Goal: Task Accomplishment & Management: Complete application form

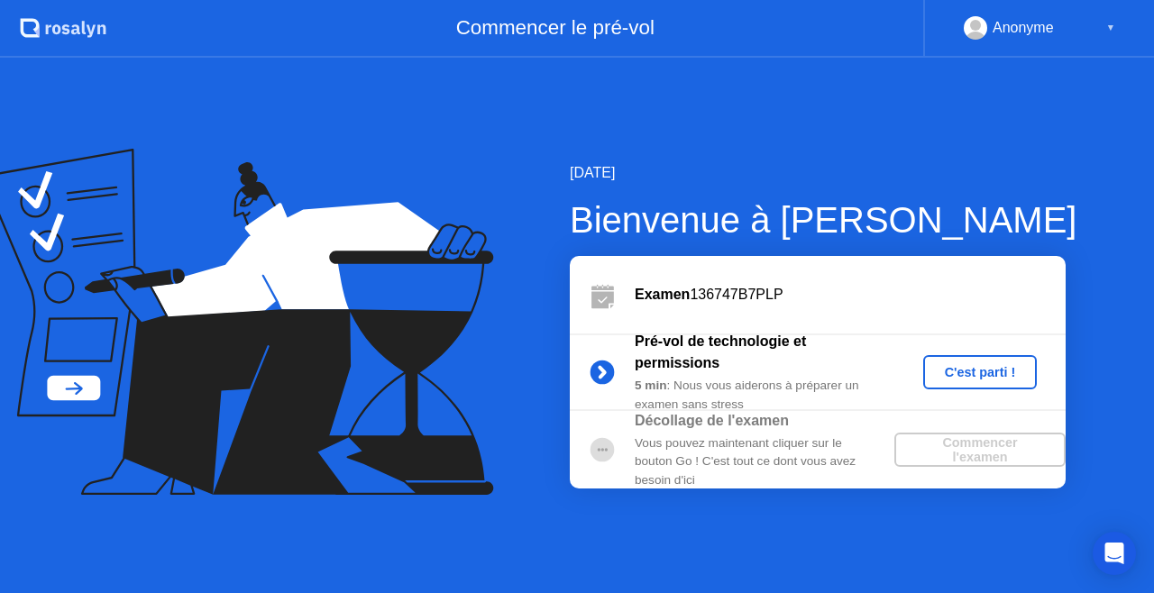
click at [955, 368] on div "C'est parti !" at bounding box center [980, 372] width 100 height 14
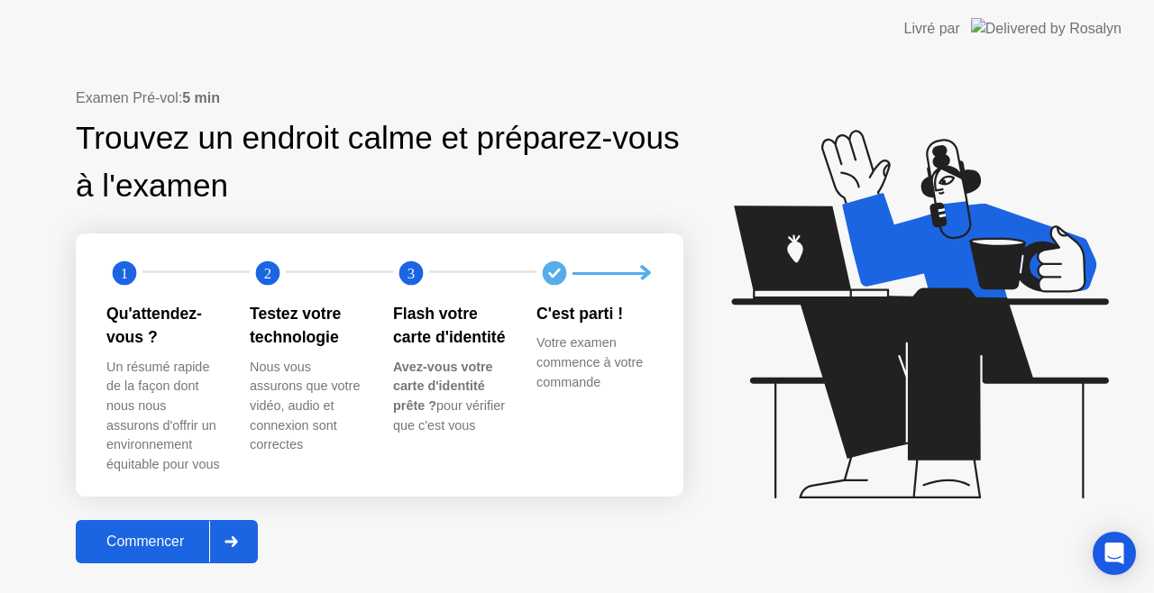
click at [182, 539] on div "Commencer" at bounding box center [145, 542] width 128 height 16
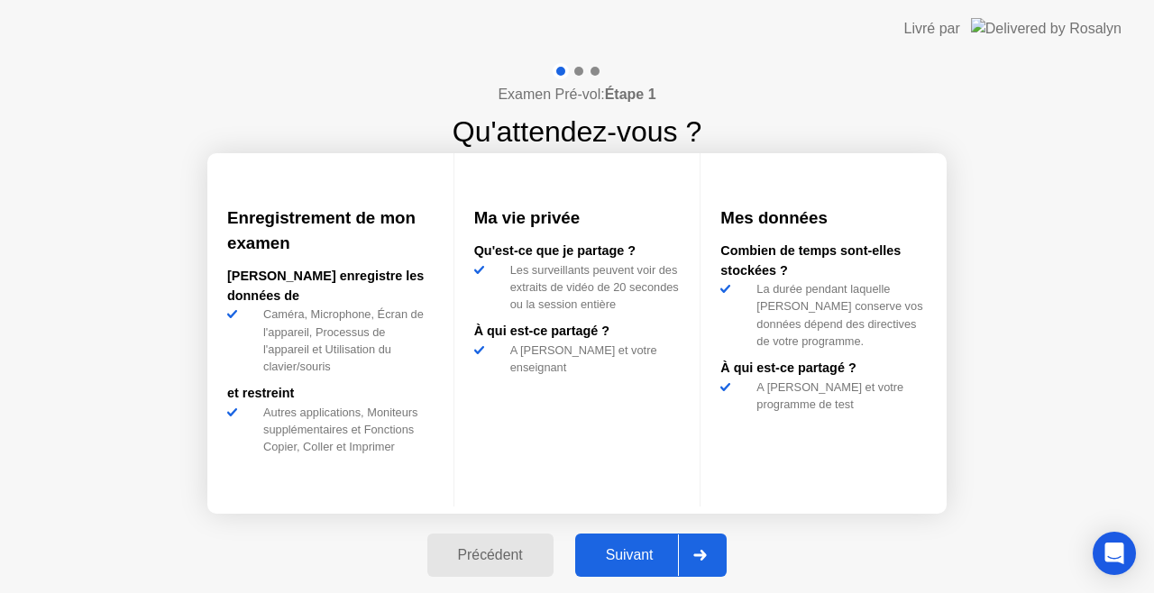
click at [623, 559] on div "Suivant" at bounding box center [629, 555] width 98 height 16
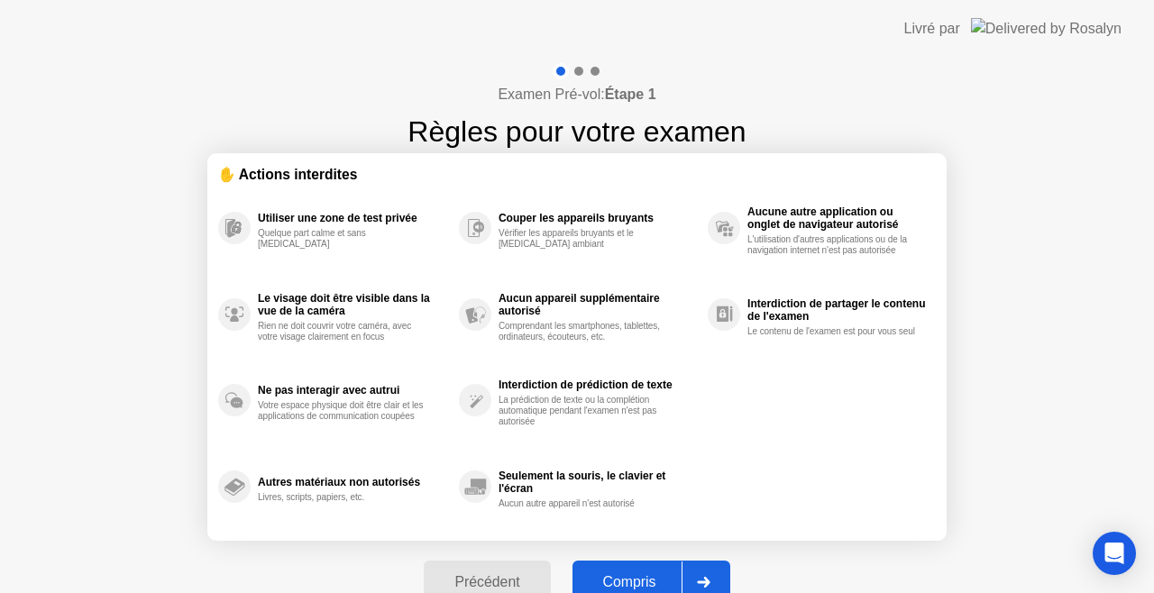
click at [644, 571] on button "Compris" at bounding box center [651, 582] width 158 height 43
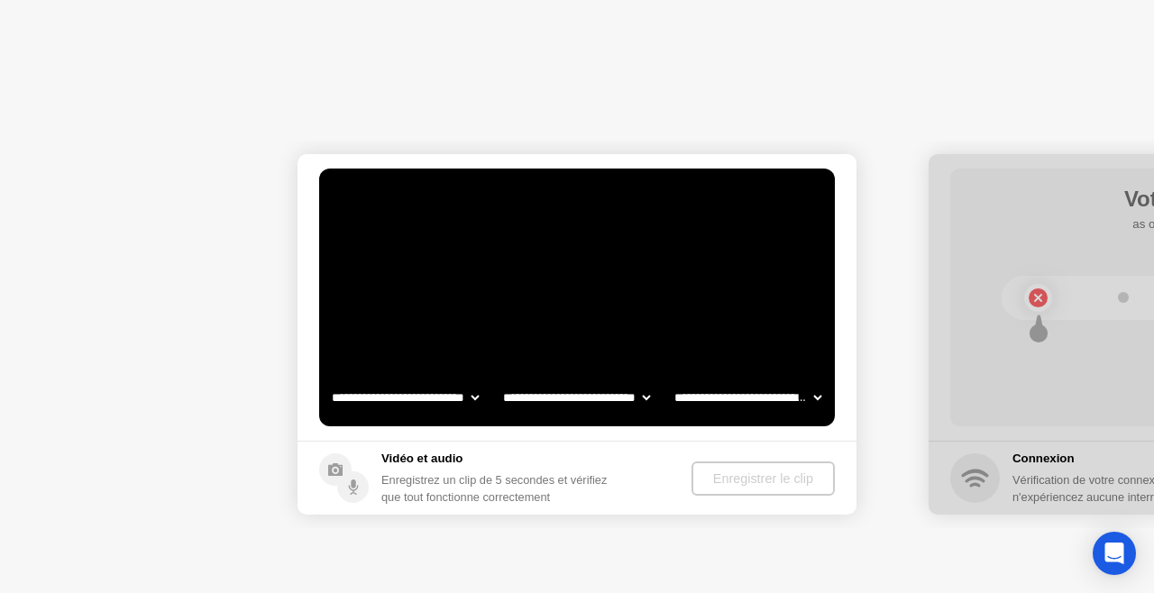
select select "**********"
select select "*******"
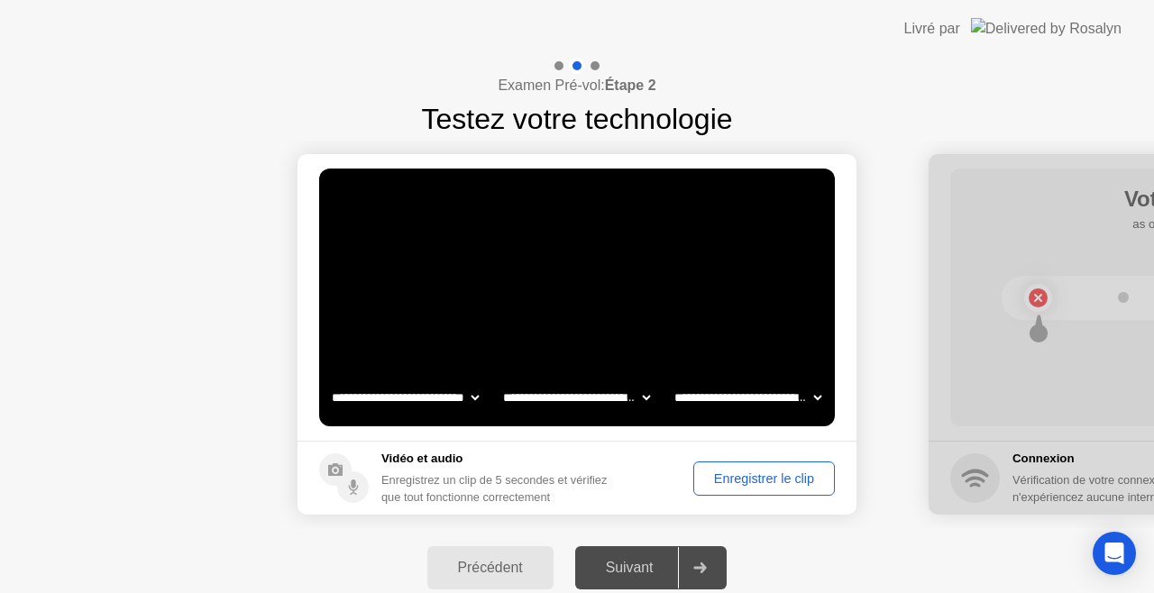
click at [712, 480] on div "Enregistrer le clip" at bounding box center [763, 478] width 129 height 14
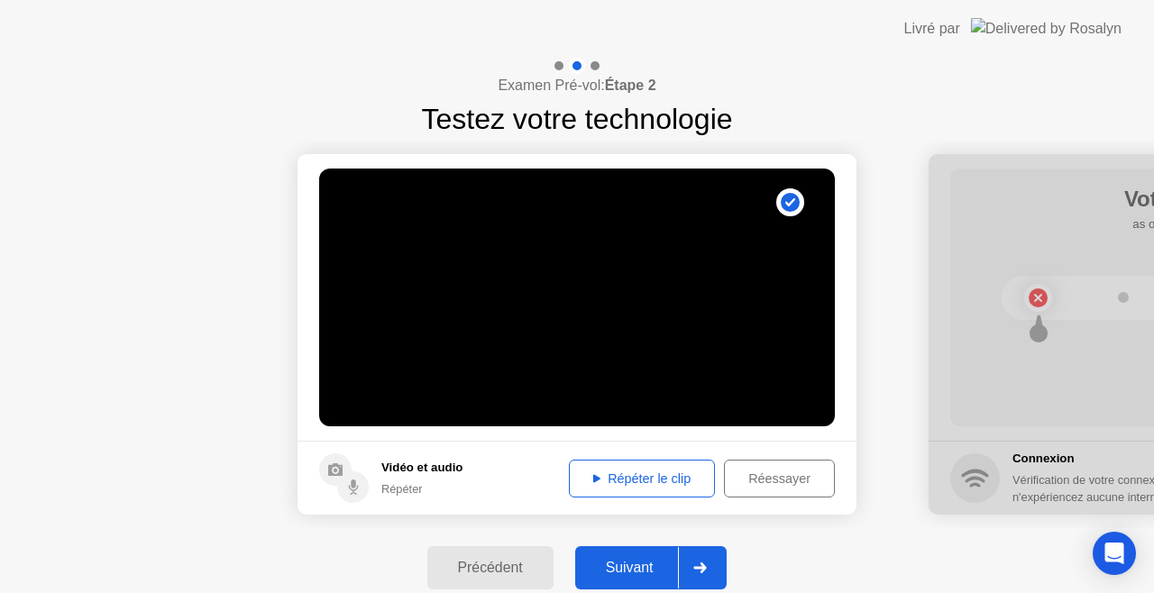
click at [644, 488] on button "Répéter le clip" at bounding box center [642, 479] width 146 height 38
click at [629, 555] on button "Suivant" at bounding box center [651, 567] width 152 height 43
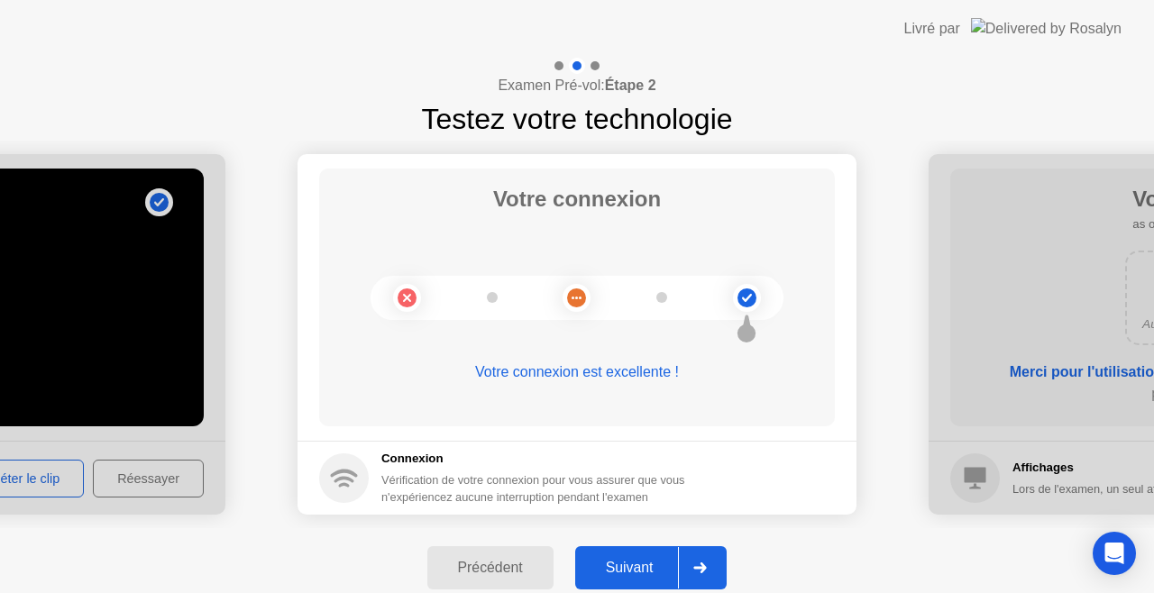
click at [624, 555] on button "Suivant" at bounding box center [651, 567] width 152 height 43
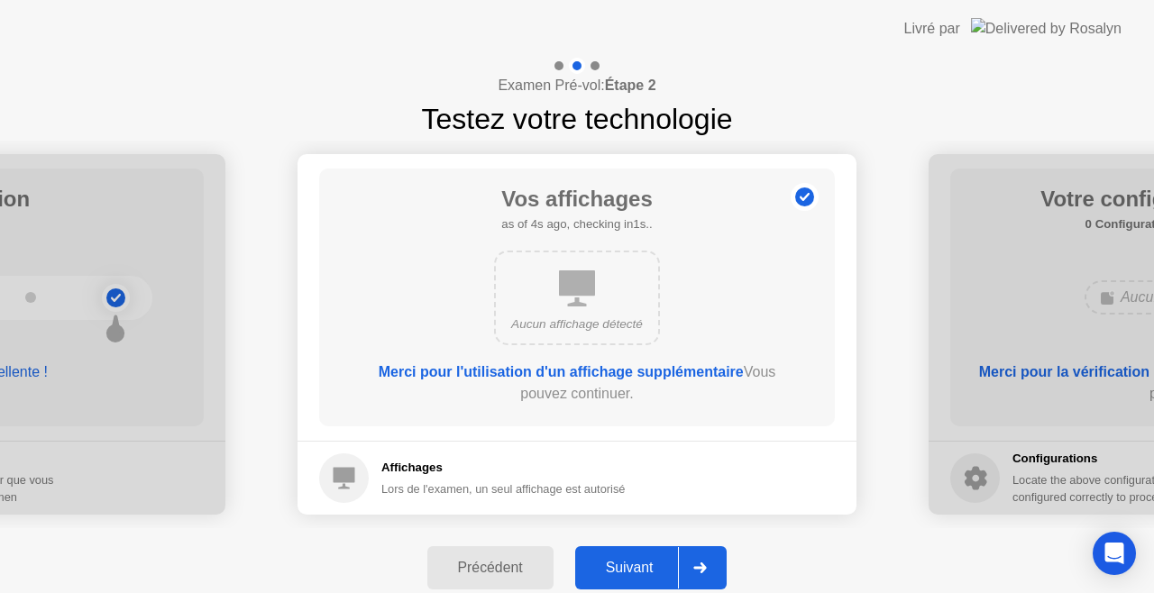
click at [638, 564] on div "Suivant" at bounding box center [629, 568] width 98 height 16
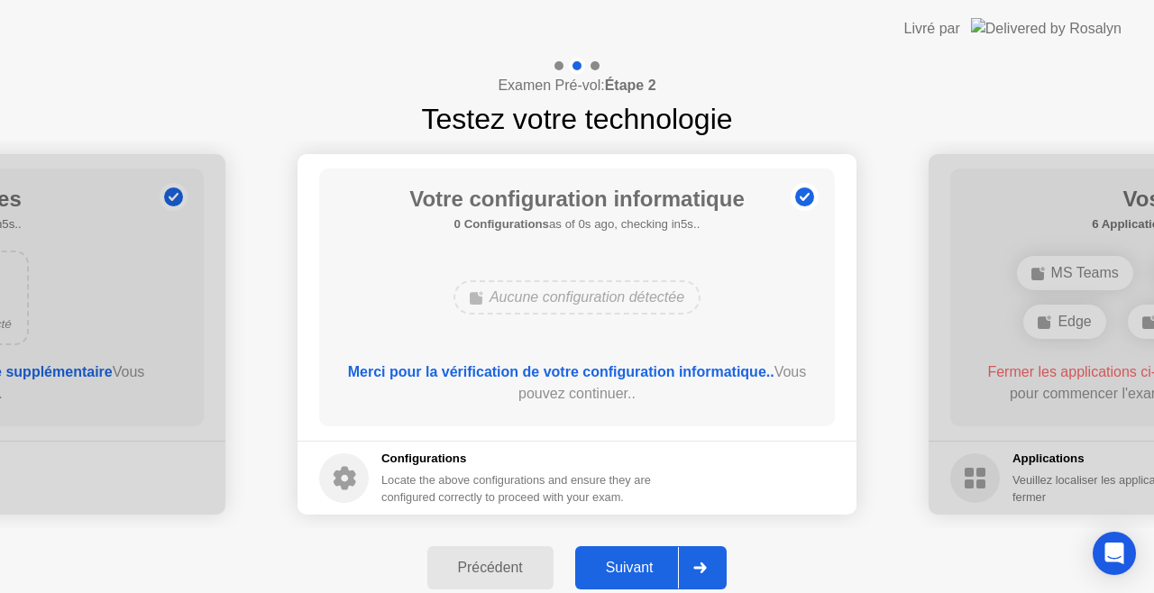
click at [633, 555] on button "Suivant" at bounding box center [651, 567] width 152 height 43
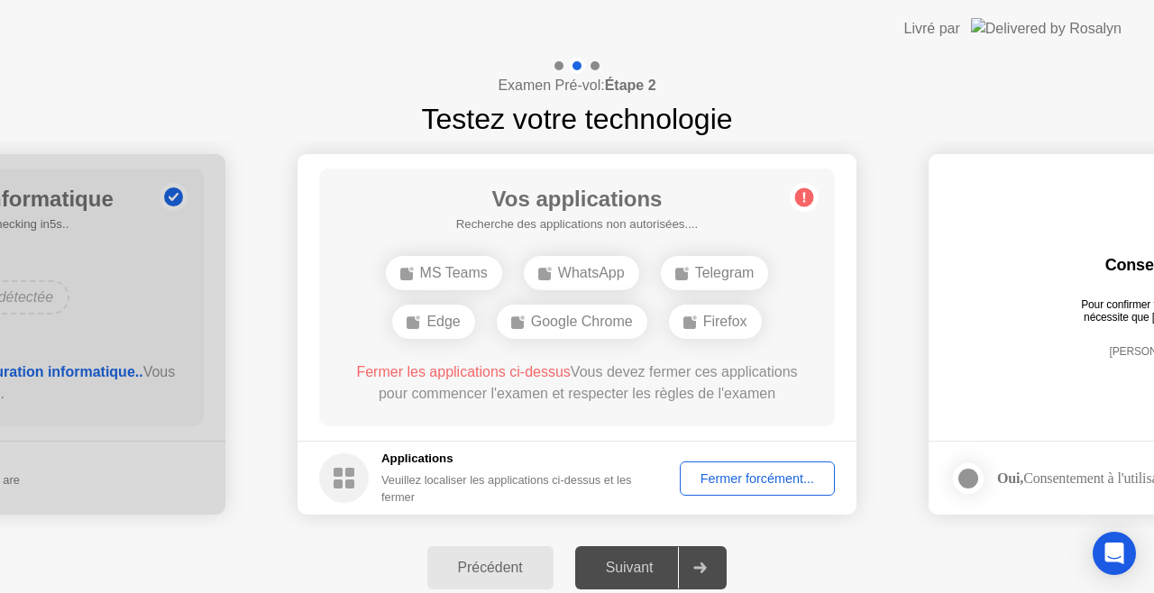
click at [724, 471] on div "Fermer forcément..." at bounding box center [757, 478] width 142 height 14
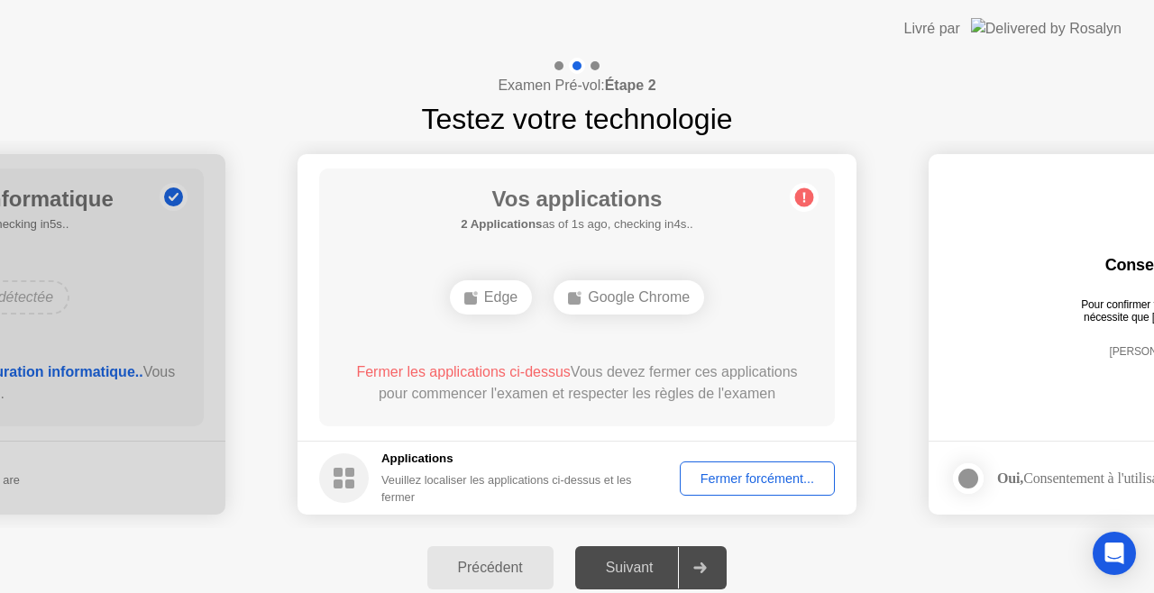
click at [738, 481] on div "Fermer forcément..." at bounding box center [757, 478] width 142 height 14
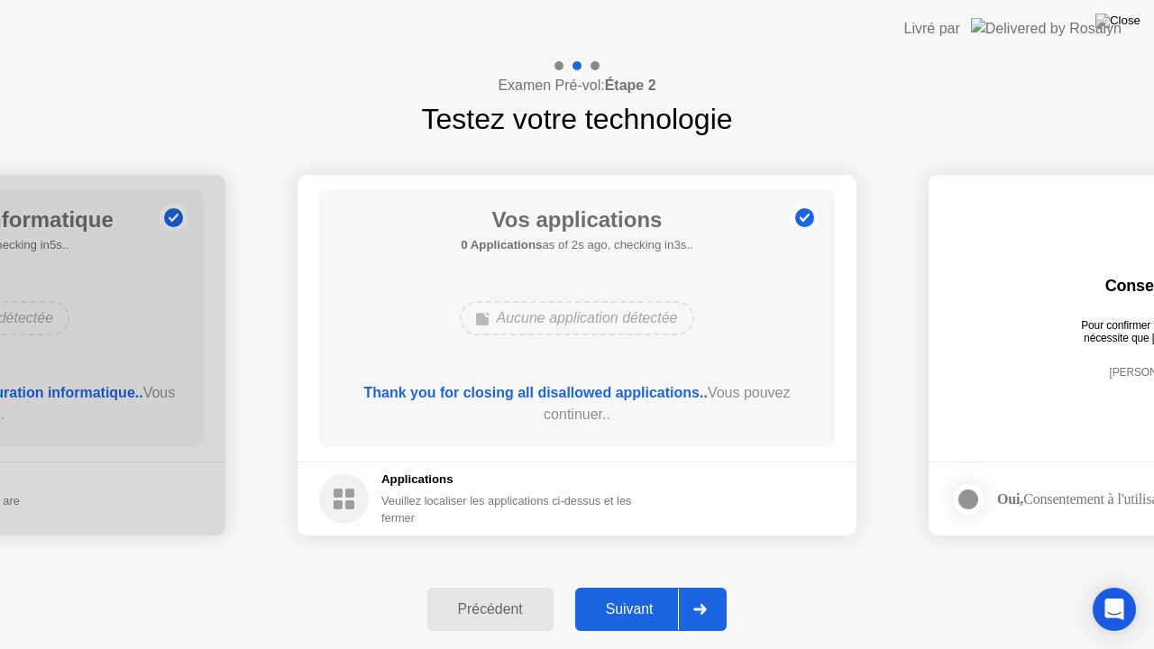
click at [625, 592] on div "Suivant" at bounding box center [629, 609] width 98 height 16
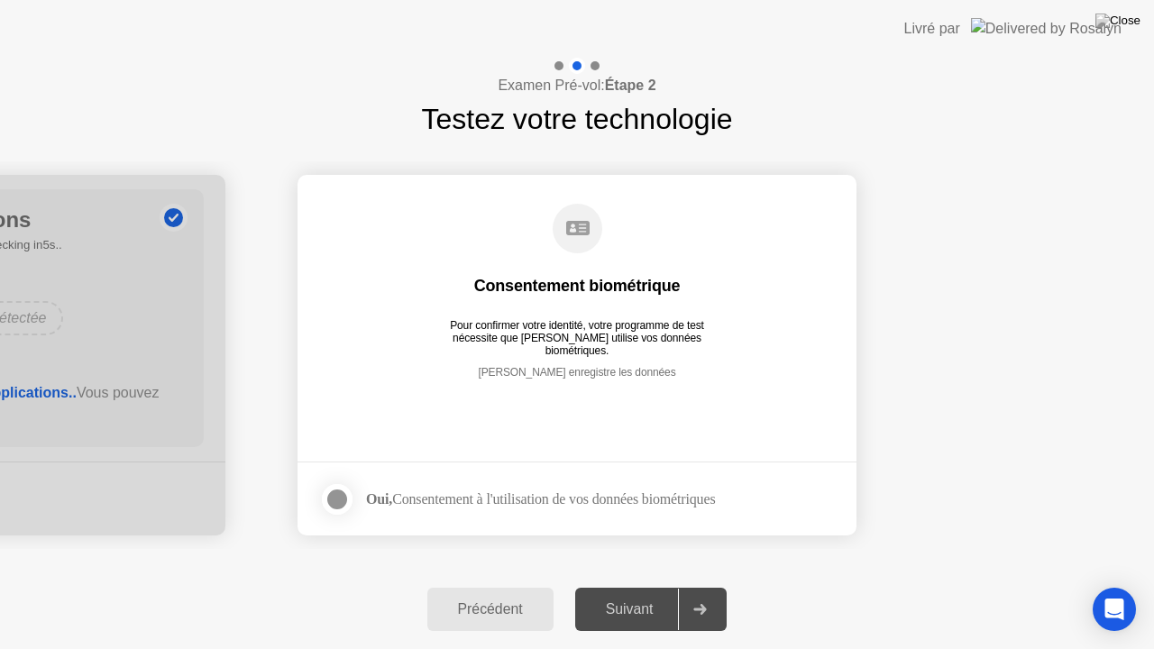
click at [338, 496] on div at bounding box center [337, 500] width 22 height 22
click at [626, 592] on div "Suivant" at bounding box center [629, 609] width 98 height 16
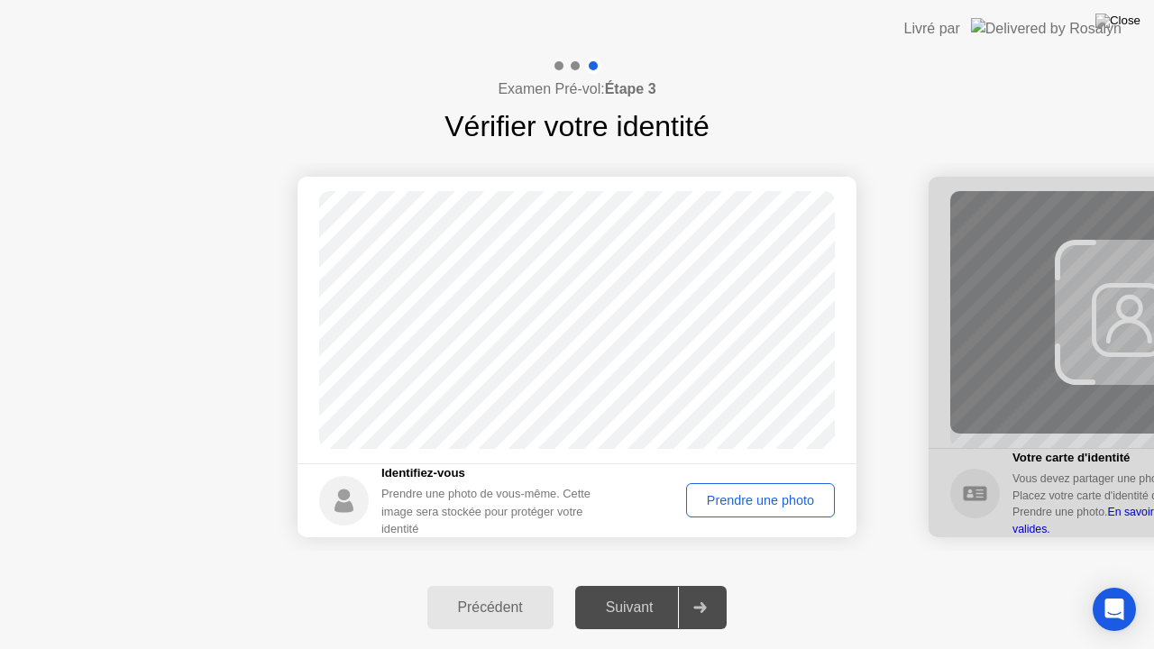
click at [721, 507] on div "Prendre une photo" at bounding box center [760, 500] width 136 height 14
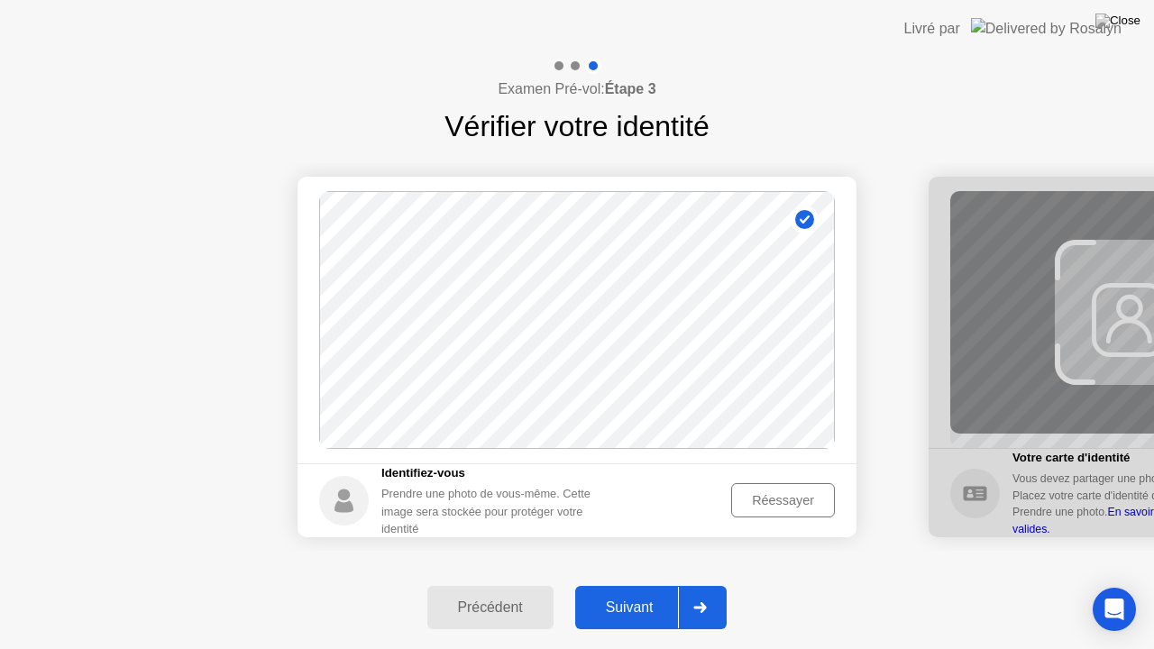
click at [635, 592] on div "Suivant" at bounding box center [629, 607] width 98 height 16
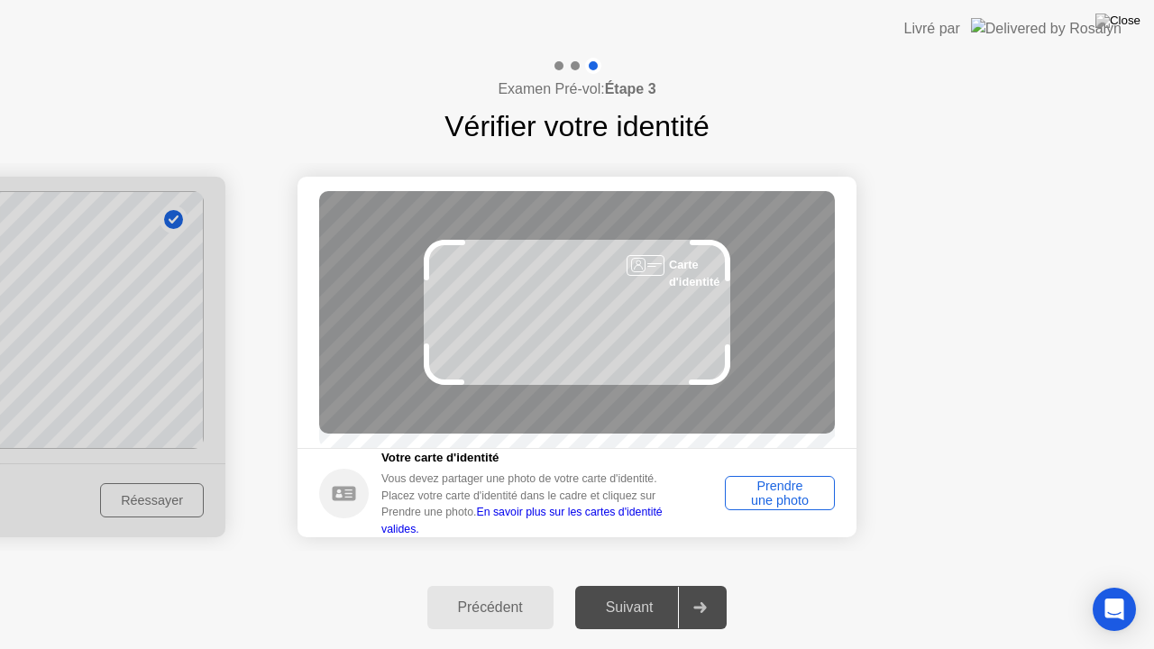
click at [736, 505] on div "Prendre une photo" at bounding box center [779, 493] width 97 height 29
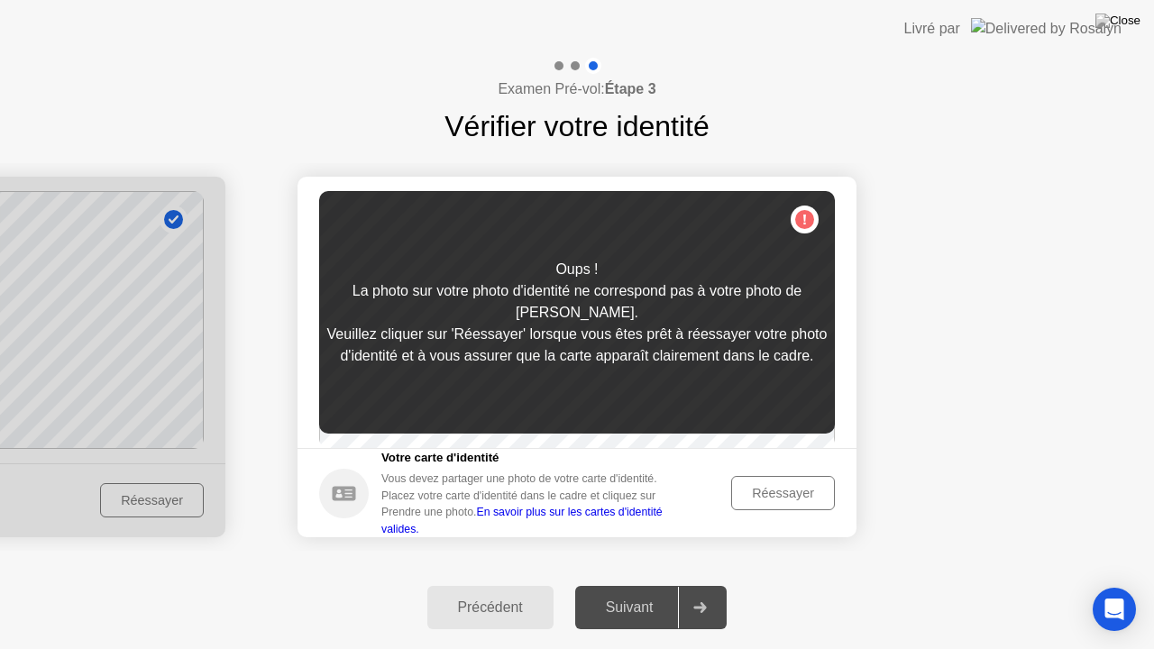
click at [760, 495] on div "Réessayer" at bounding box center [782, 493] width 91 height 14
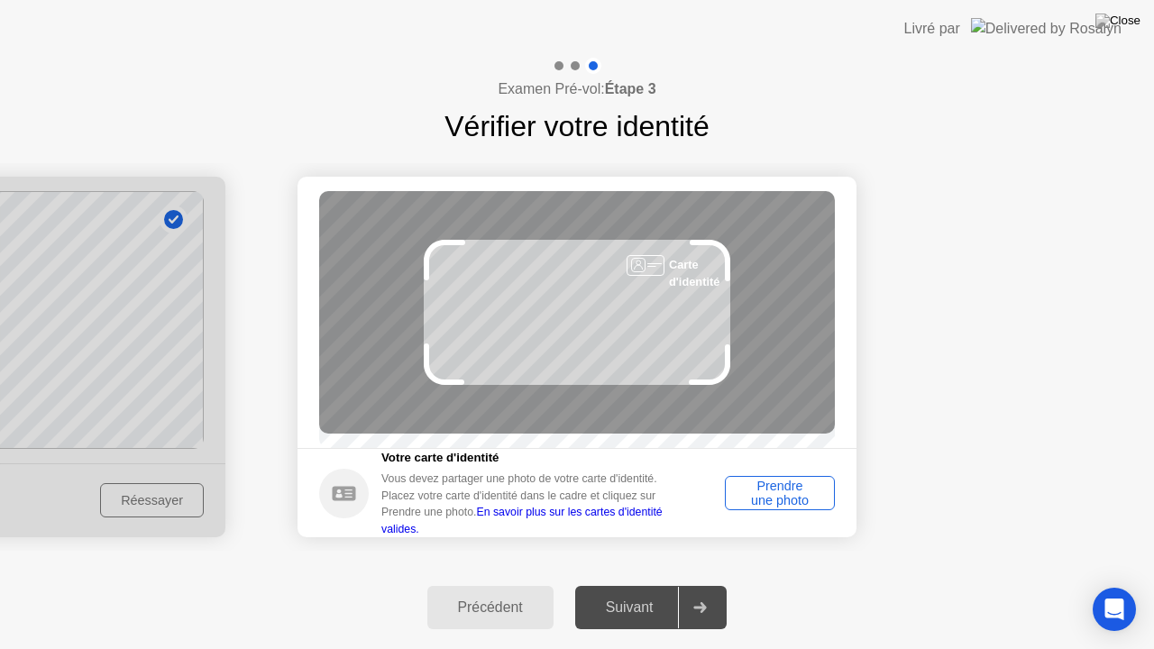
drag, startPoint x: 717, startPoint y: 397, endPoint x: 723, endPoint y: 406, distance: 11.0
click at [723, 406] on div "Carte d'identité" at bounding box center [577, 312] width 516 height 242
click at [754, 489] on div "Prendre une photo" at bounding box center [779, 493] width 97 height 29
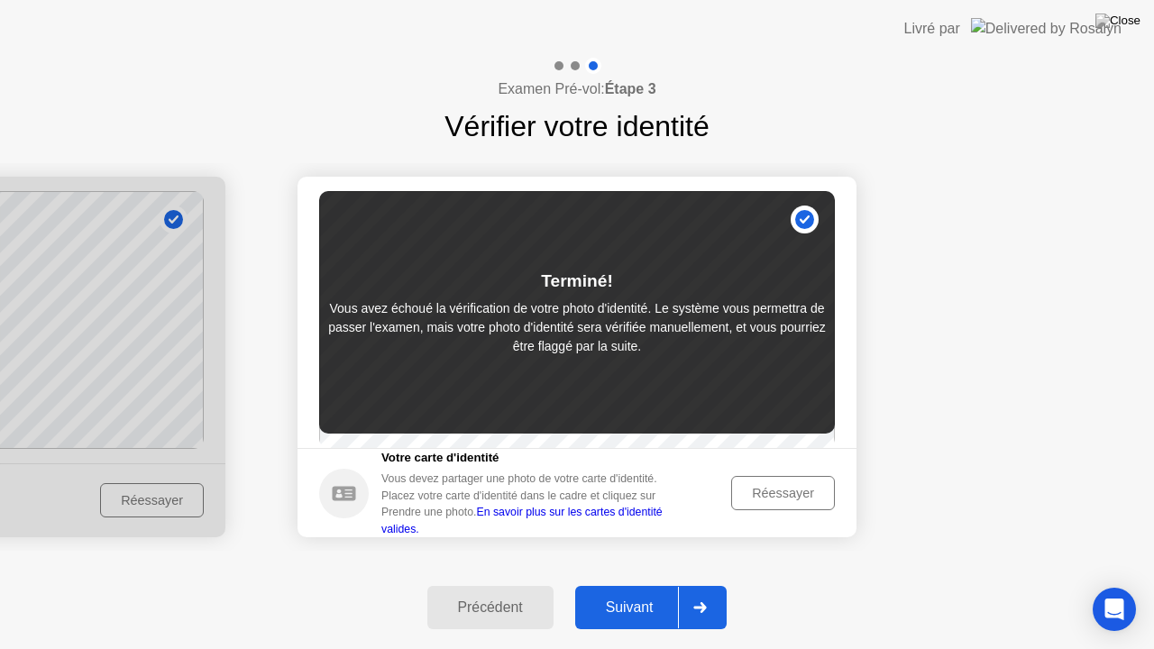
click at [644, 592] on button "Suivant" at bounding box center [651, 607] width 152 height 43
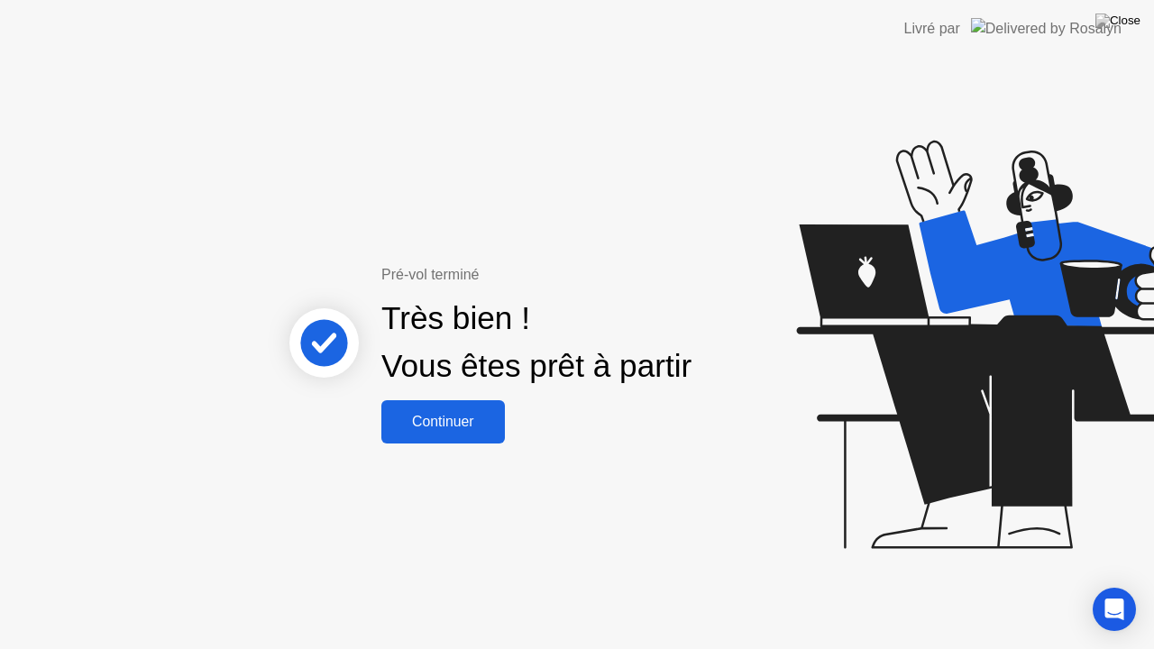
click at [440, 427] on div "Continuer" at bounding box center [443, 422] width 113 height 16
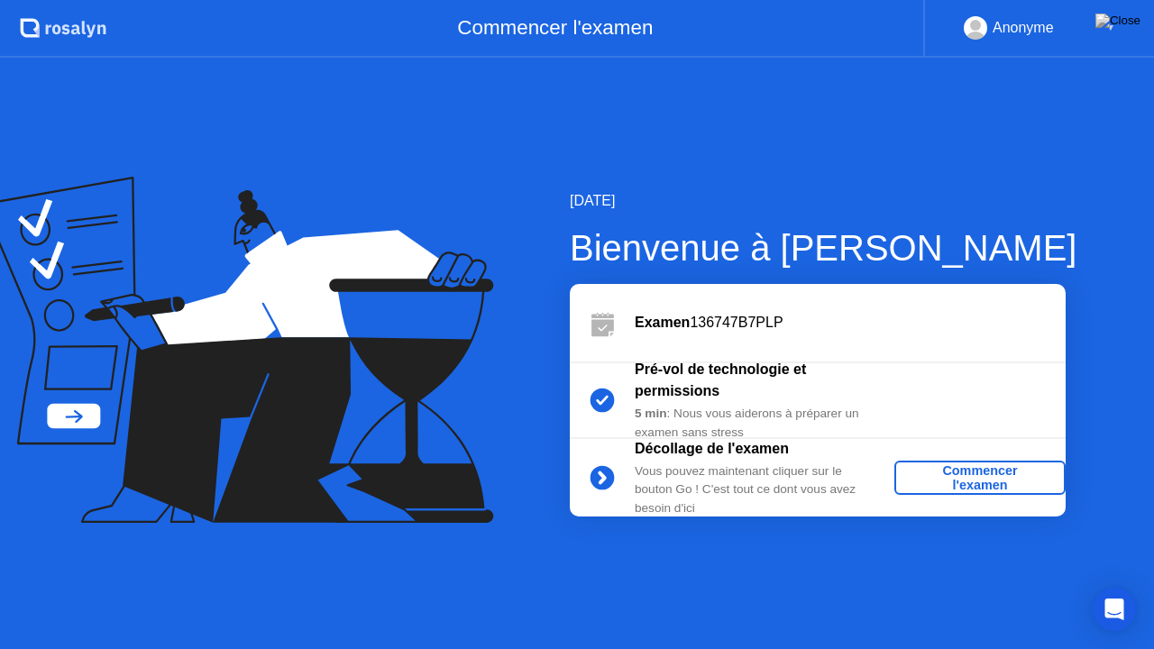
click at [923, 481] on div "Commencer l'examen" at bounding box center [979, 477] width 157 height 29
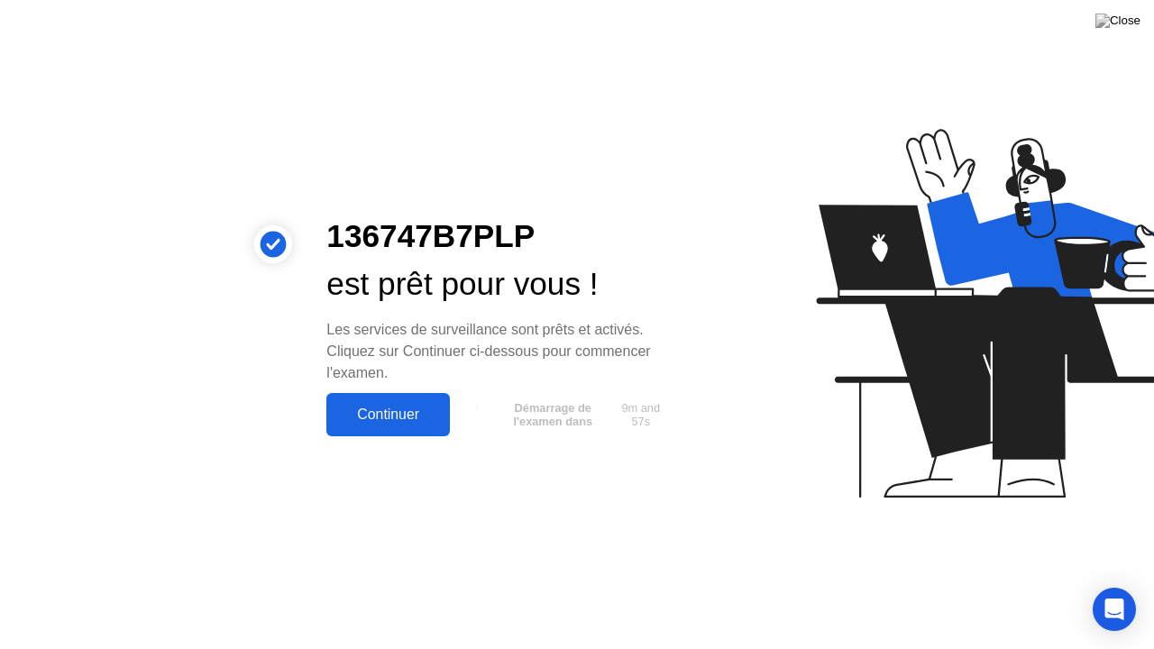
click at [405, 411] on div "Continuer" at bounding box center [388, 415] width 113 height 16
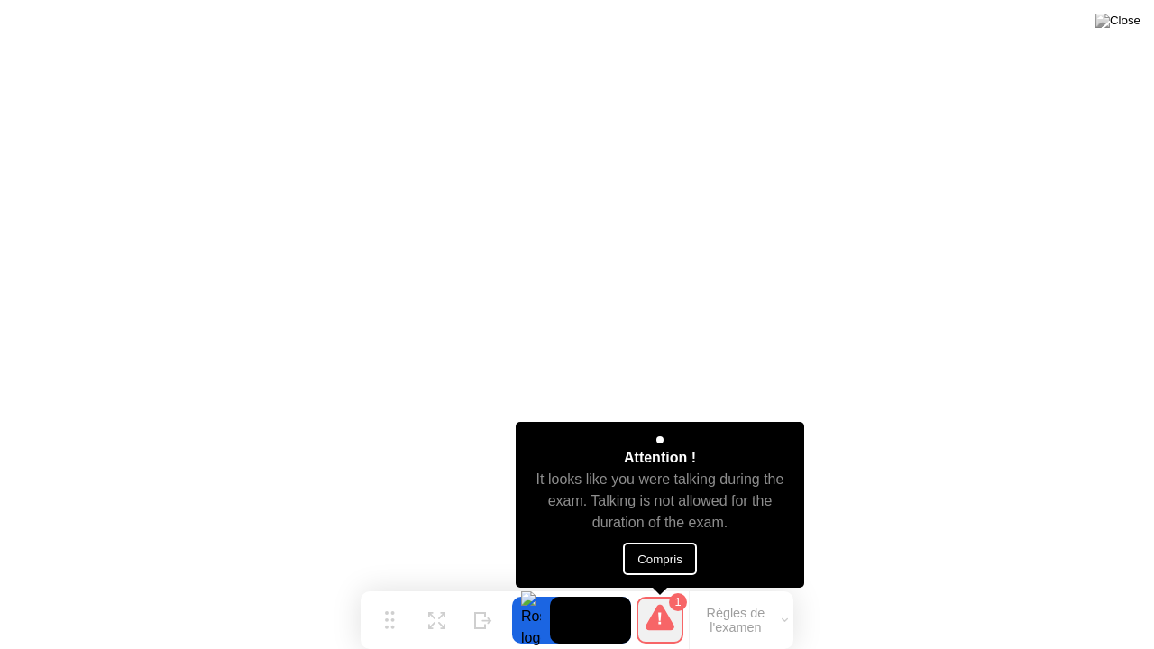
click at [660, 553] on button "Compris" at bounding box center [660, 559] width 74 height 32
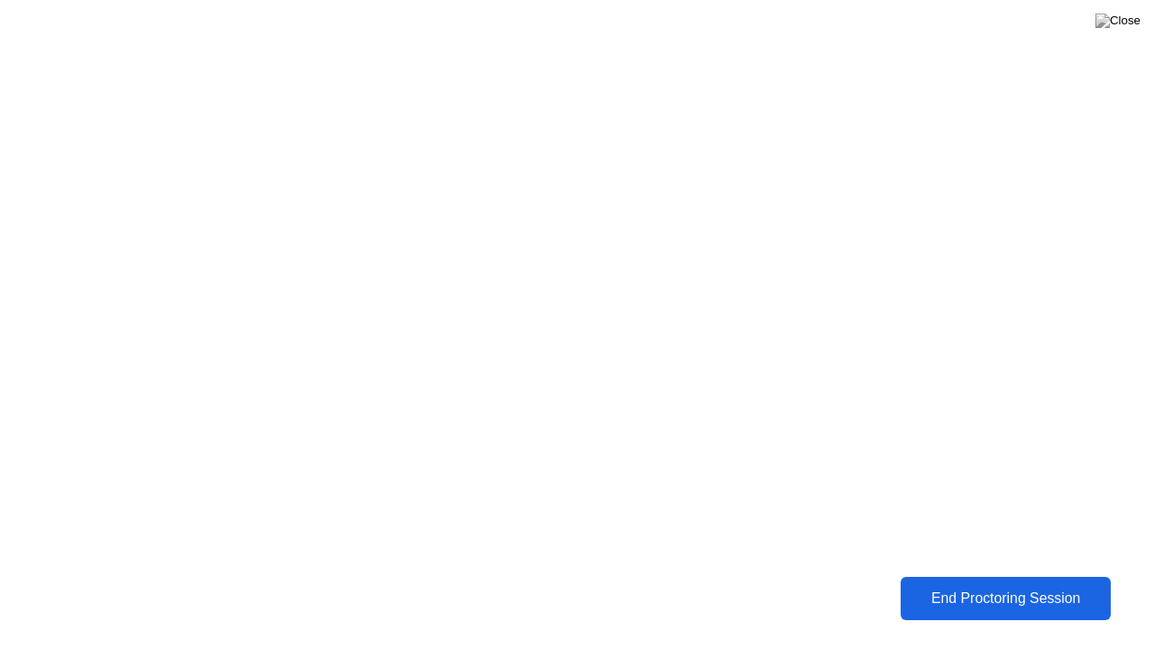
click at [968, 592] on button "End Proctoring Session" at bounding box center [1005, 598] width 211 height 43
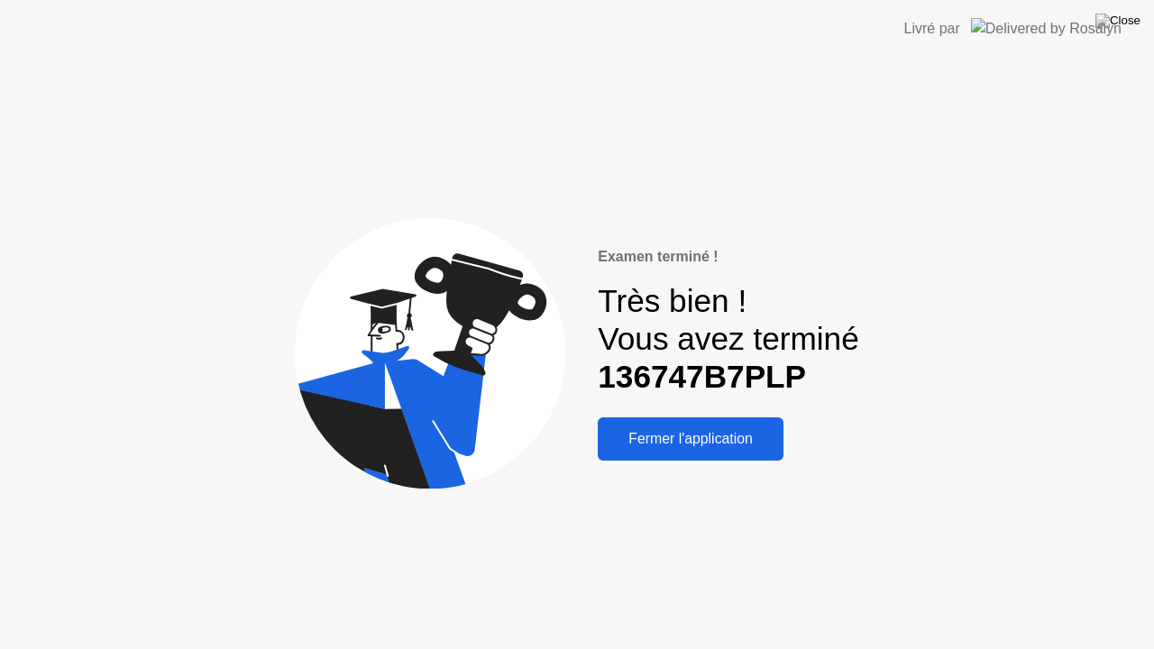
click at [721, 452] on button "Fermer l'application" at bounding box center [691, 438] width 186 height 43
